Goal: Go to known website: Access a specific website the user already knows

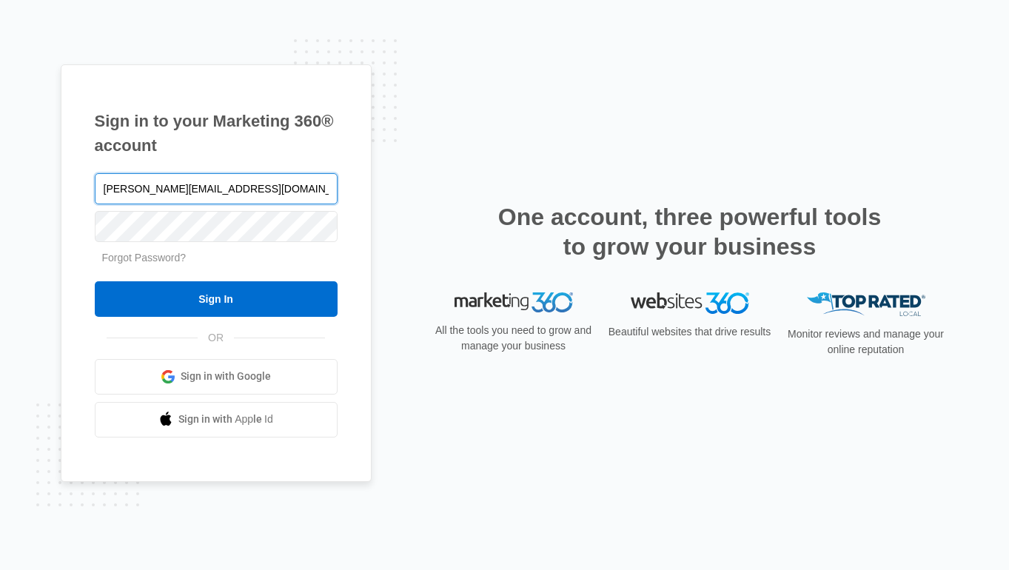
click at [260, 180] on input "[PERSON_NAME][EMAIL_ADDRESS][DOMAIN_NAME]" at bounding box center [216, 188] width 243 height 31
type input "[PERSON_NAME][EMAIL_ADDRESS][DOMAIN_NAME]"
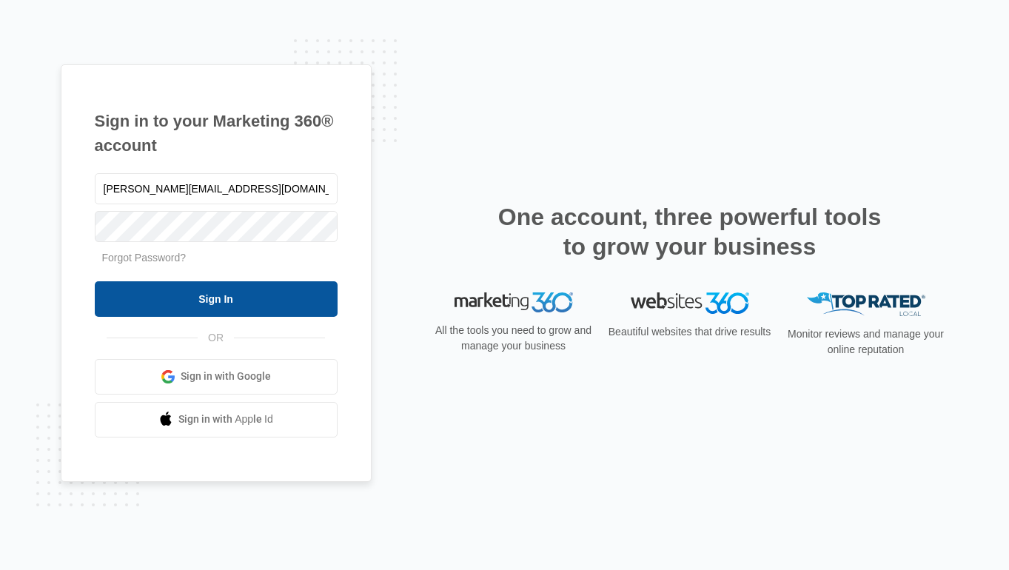
click at [202, 301] on input "Sign In" at bounding box center [216, 299] width 243 height 36
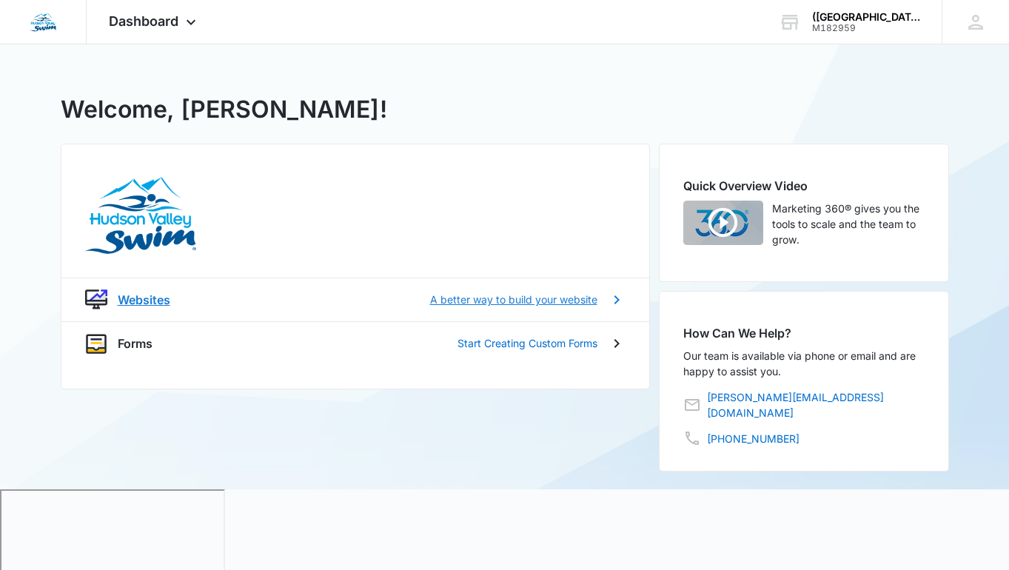
click at [263, 298] on div "Websites A better way to build your website" at bounding box center [357, 300] width 479 height 18
